Goal: Task Accomplishment & Management: Use online tool/utility

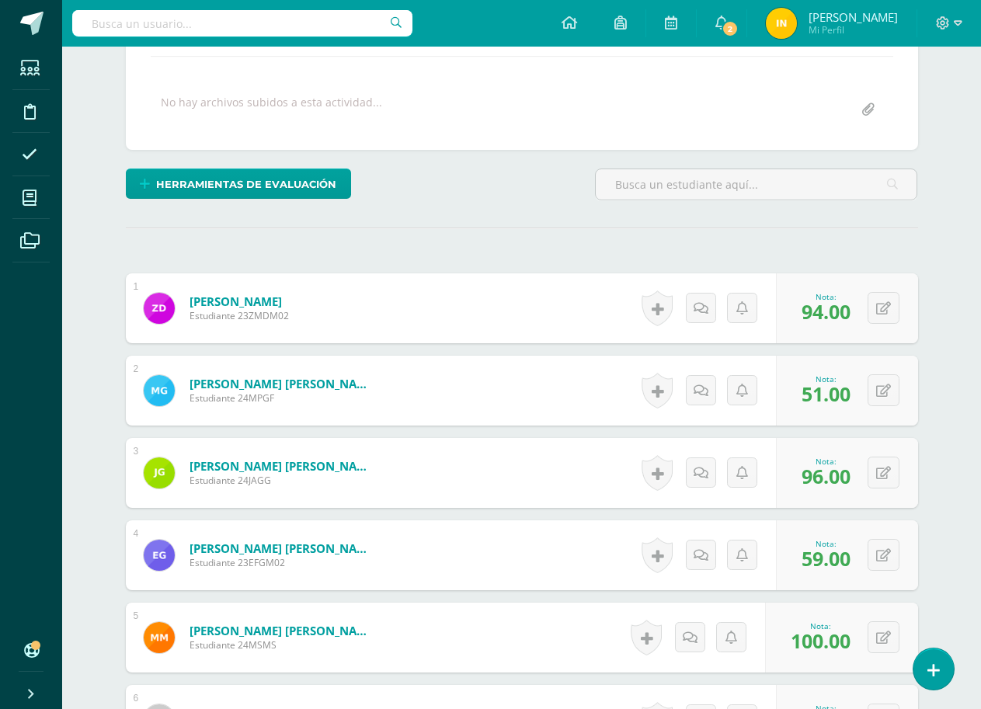
scroll to position [266, 0]
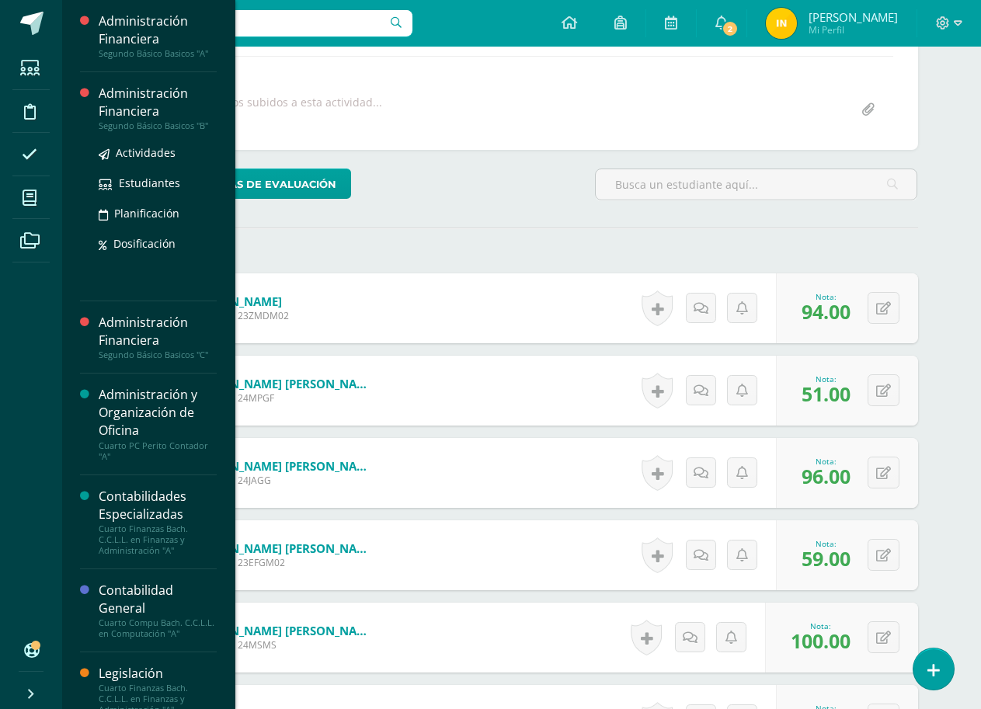
click at [149, 110] on div "Administración Financiera" at bounding box center [158, 103] width 118 height 36
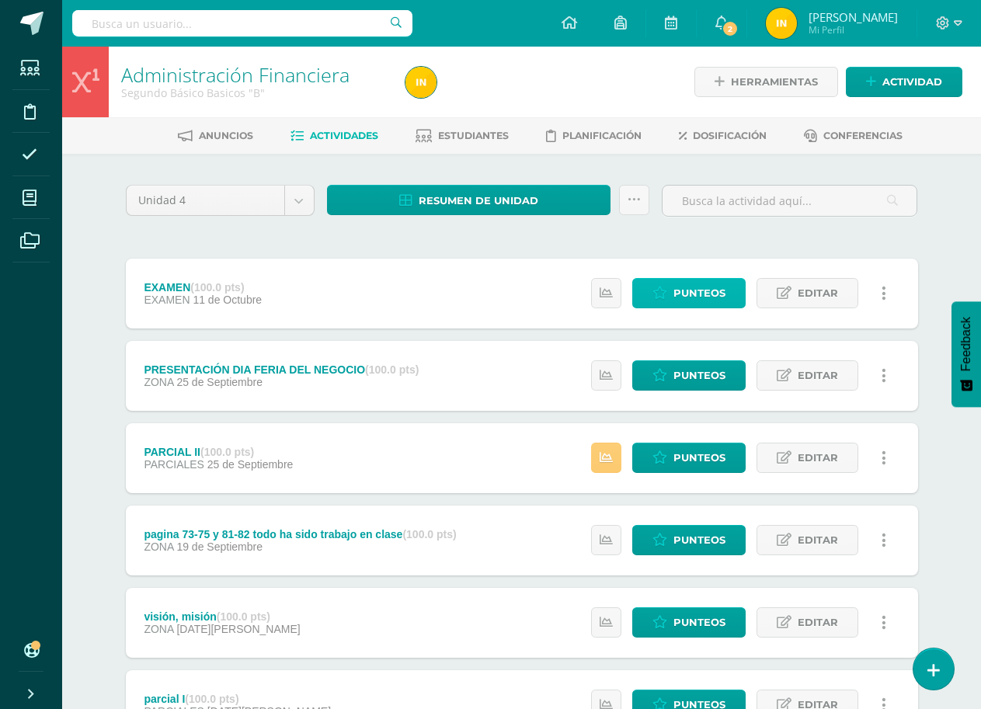
click at [701, 295] on span "Punteos" at bounding box center [699, 293] width 52 height 29
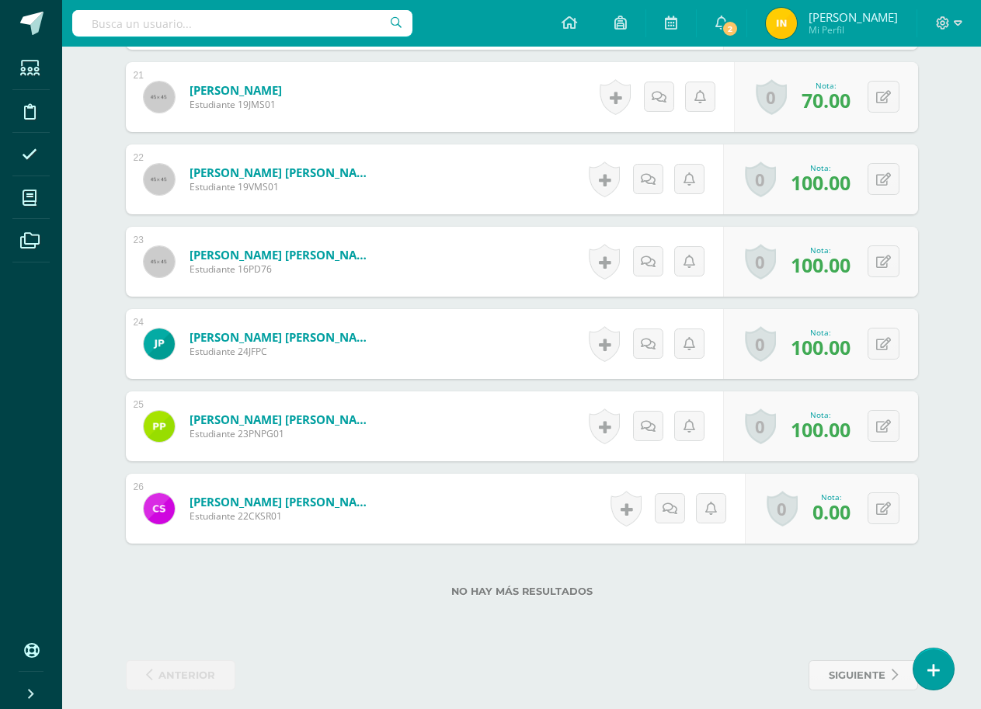
scroll to position [2137, 0]
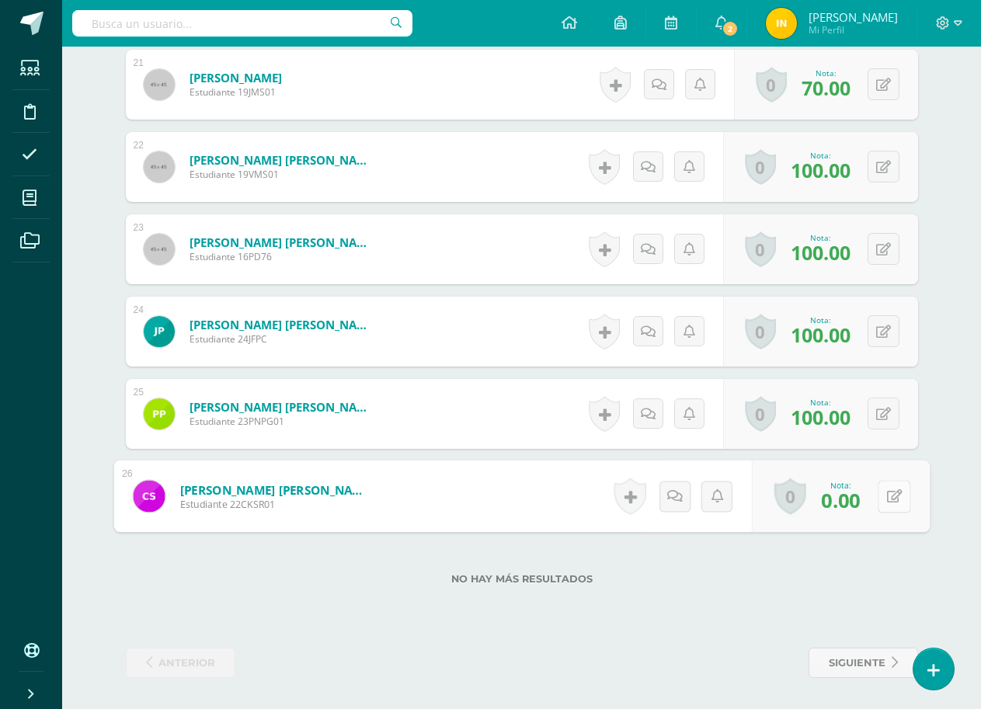
click at [889, 495] on icon at bounding box center [894, 495] width 16 height 13
type input "100"
click at [695, 655] on div "siguiente" at bounding box center [723, 663] width 402 height 30
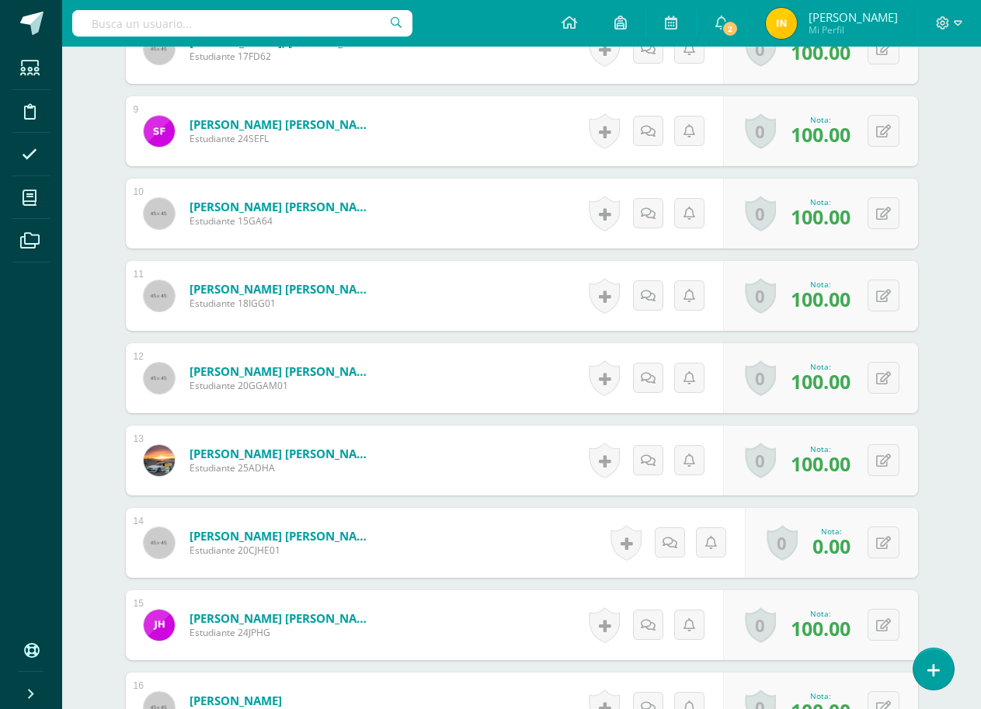
scroll to position [1127, 0]
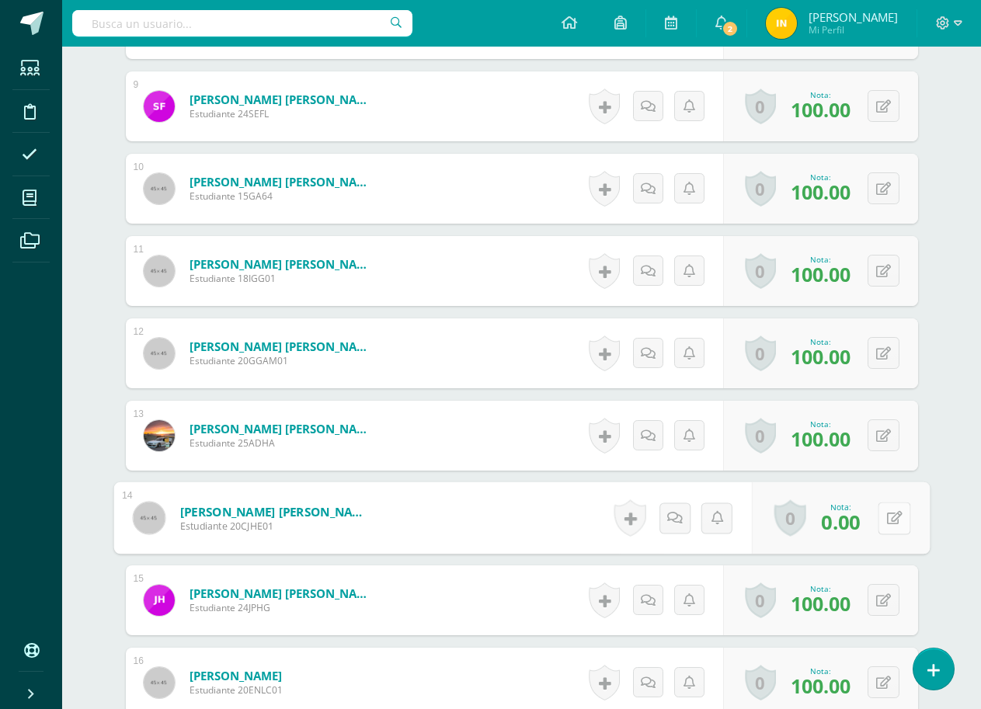
click at [881, 526] on button at bounding box center [894, 518] width 33 height 33
type input "100"
click at [502, 474] on div "1 [PERSON_NAME] [PERSON_NAME] Estudiante 18CBL01 Nota 100.00 0 [GEOGRAPHIC_DATA…" at bounding box center [522, 477] width 792 height 2128
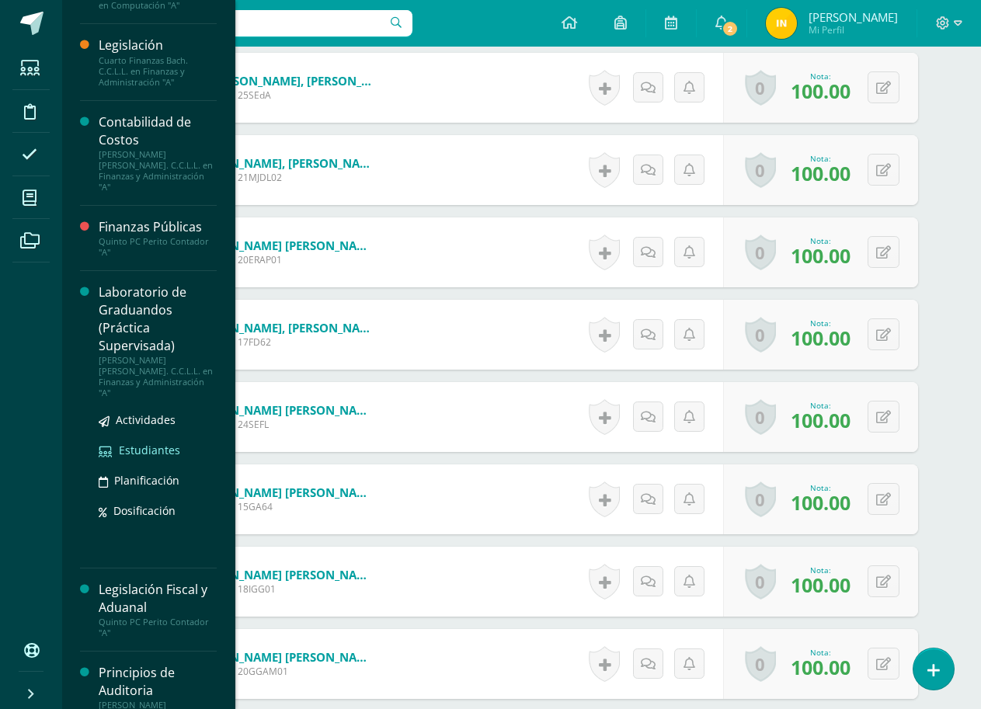
scroll to position [471, 0]
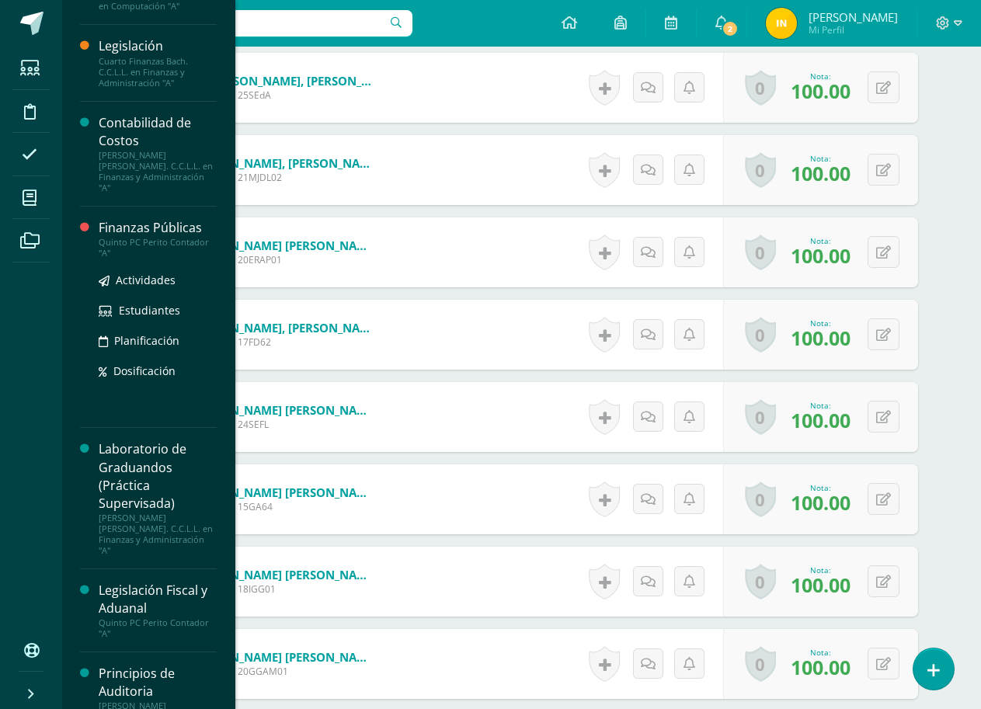
click at [145, 219] on div "Finanzas Públicas" at bounding box center [158, 228] width 118 height 18
